Goal: Navigation & Orientation: Understand site structure

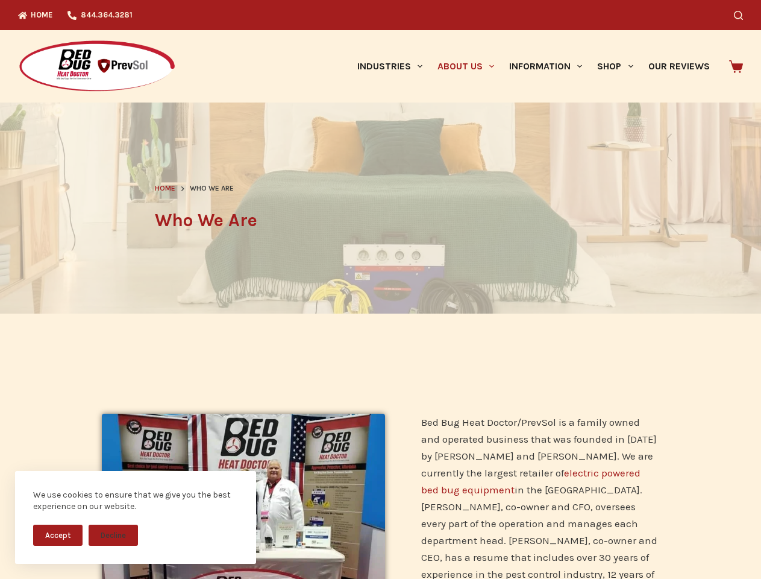
click at [380, 289] on header "Home Who We Are Who We Are" at bounding box center [381, 207] width 452 height 211
click at [58, 535] on button "Accept" at bounding box center [57, 534] width 49 height 21
click at [113, 535] on button "Decline" at bounding box center [113, 534] width 49 height 21
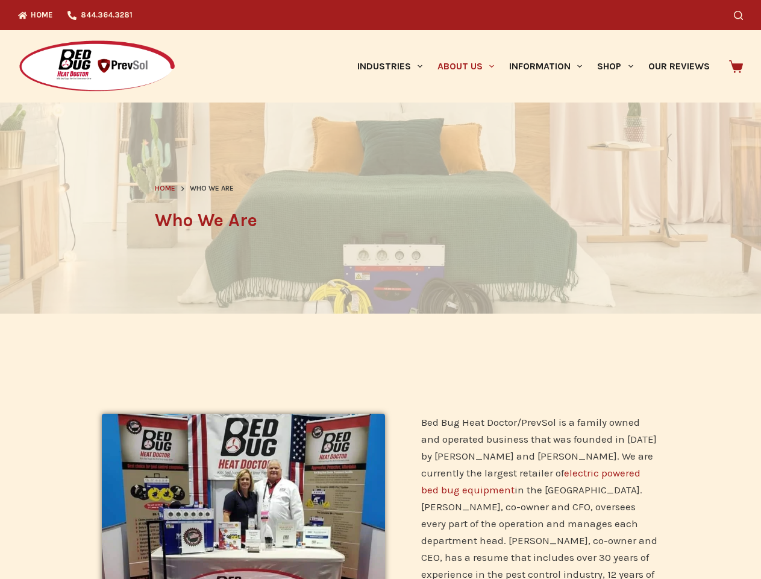
click at [743, 15] on icon "Search" at bounding box center [738, 15] width 9 height 9
click at [394, 66] on link "Industries" at bounding box center [390, 66] width 80 height 72
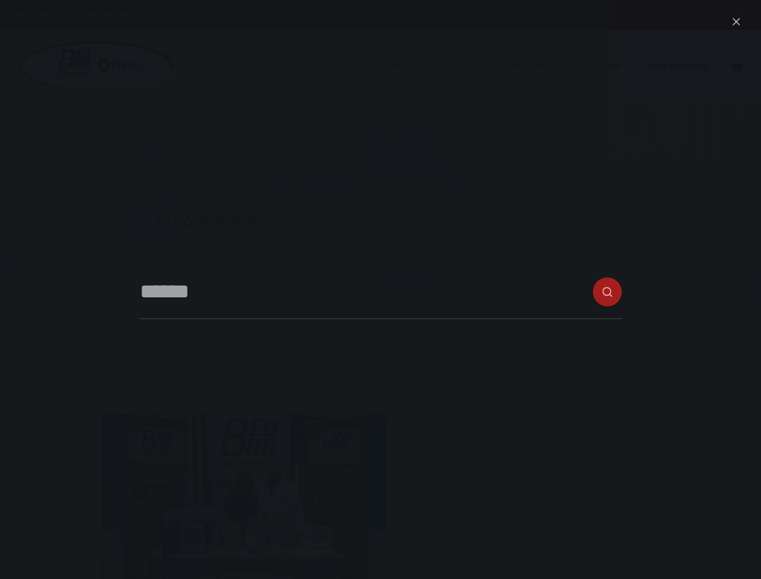
click at [471, 66] on link "About Us" at bounding box center [466, 66] width 72 height 72
click at [551, 66] on link "Information" at bounding box center [546, 66] width 88 height 72
click at [620, 66] on link "Shop" at bounding box center [615, 66] width 51 height 72
